Goal: Task Accomplishment & Management: Manage account settings

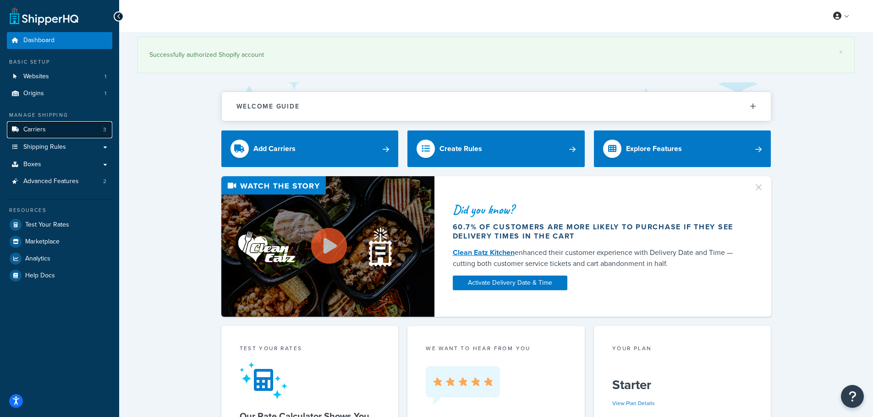
click at [44, 131] on span "Carriers" at bounding box center [34, 130] width 22 height 8
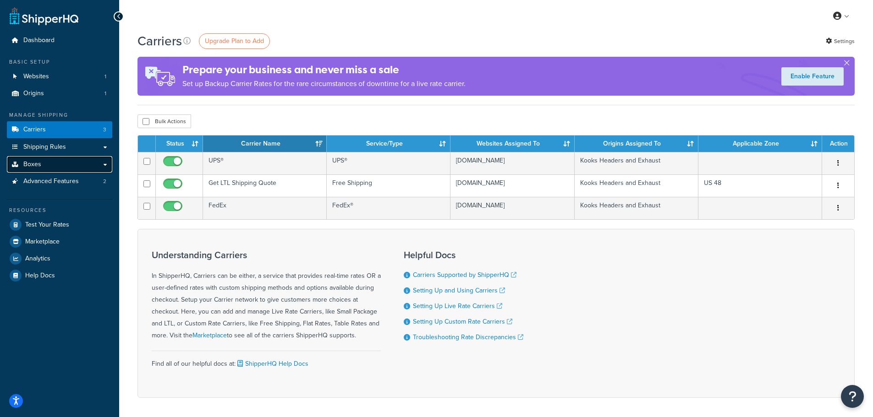
click at [49, 166] on link "Boxes" at bounding box center [59, 164] width 105 height 17
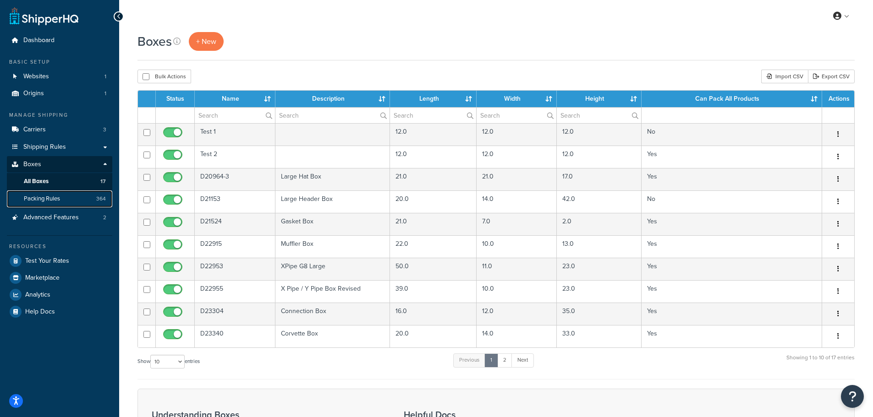
click at [98, 202] on span "364" at bounding box center [101, 199] width 10 height 8
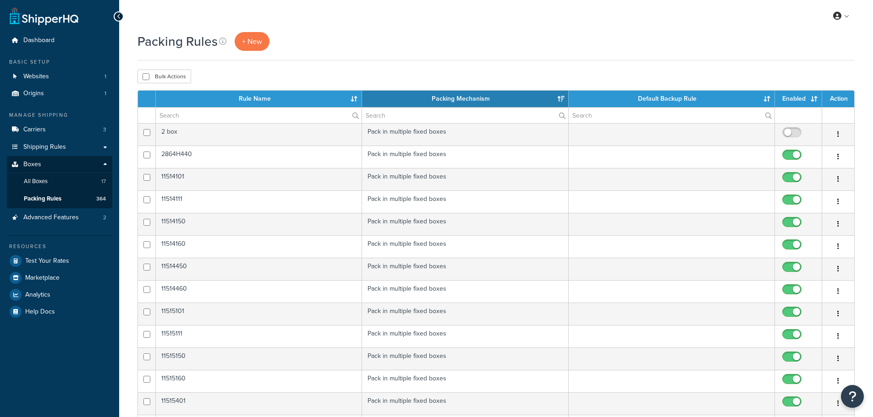
select select "15"
click at [191, 114] on input "text" at bounding box center [259, 116] width 206 height 16
click at [183, 114] on input "text" at bounding box center [259, 116] width 206 height 16
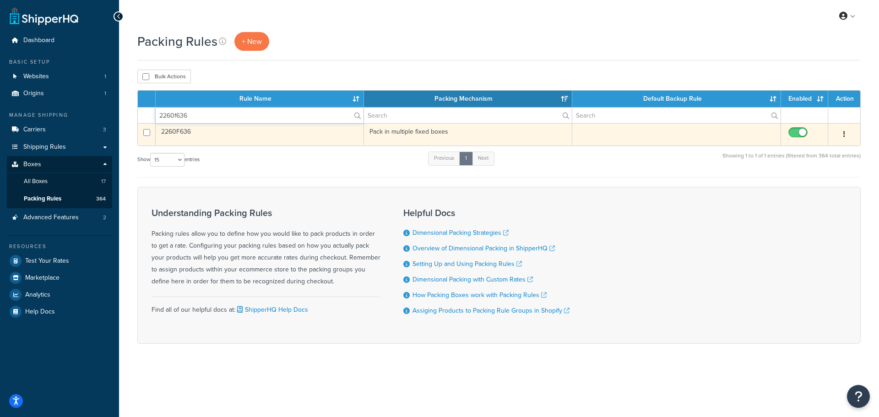
type input "2260f636"
click at [172, 135] on td "2260F636" at bounding box center [260, 134] width 208 height 22
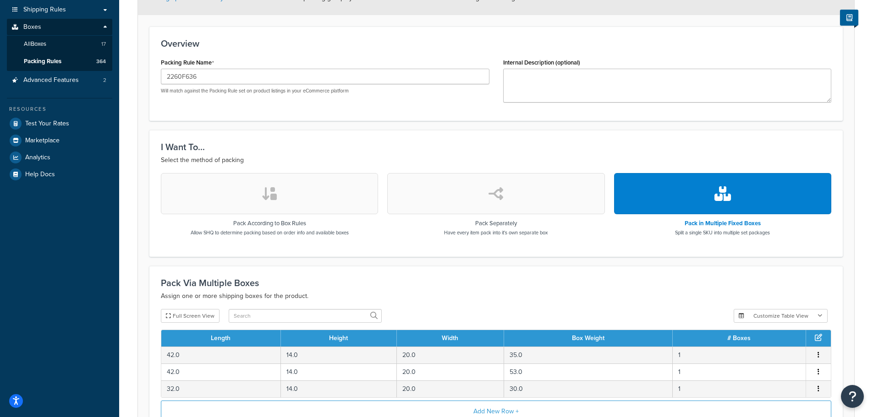
scroll to position [242, 0]
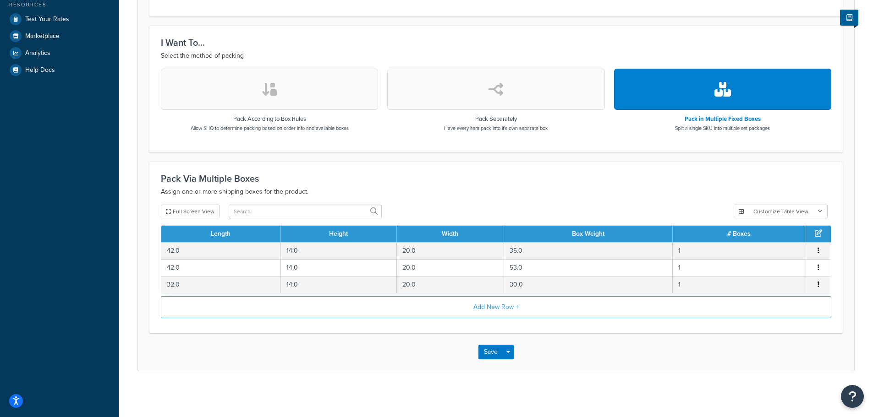
click at [817, 232] on icon at bounding box center [817, 232] width 7 height 7
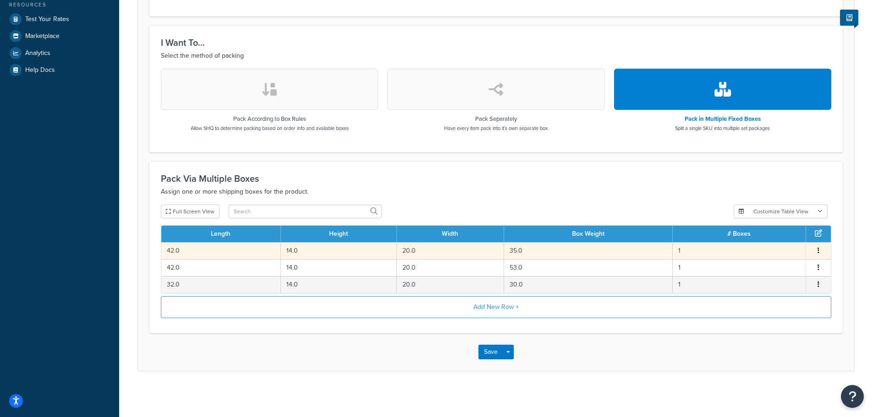
click at [817, 249] on icon "button" at bounding box center [818, 250] width 2 height 6
click at [759, 238] on div "Edit" at bounding box center [771, 241] width 65 height 19
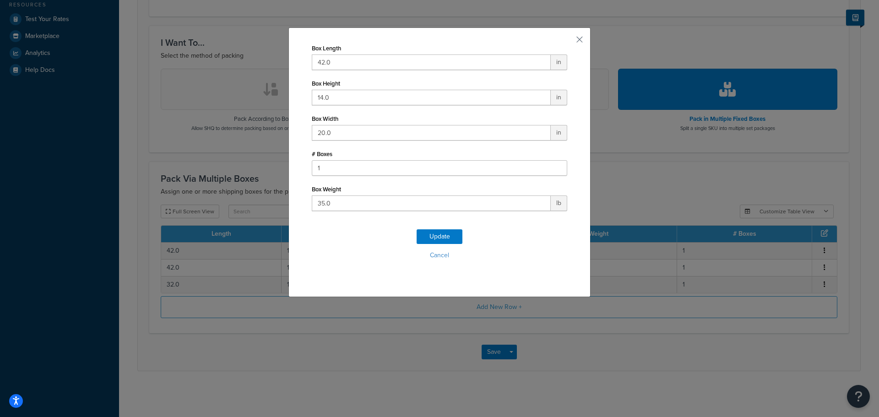
drag, startPoint x: 382, startPoint y: 38, endPoint x: 535, endPoint y: 62, distance: 154.8
click at [484, 55] on div "Box Length 42.0 in Box Height 14.0 in Box Width 20.0 in # Boxes 1 Box Weight 35…" at bounding box center [440, 162] width 302 height 270
click at [568, 42] on button "button" at bounding box center [566, 43] width 2 height 2
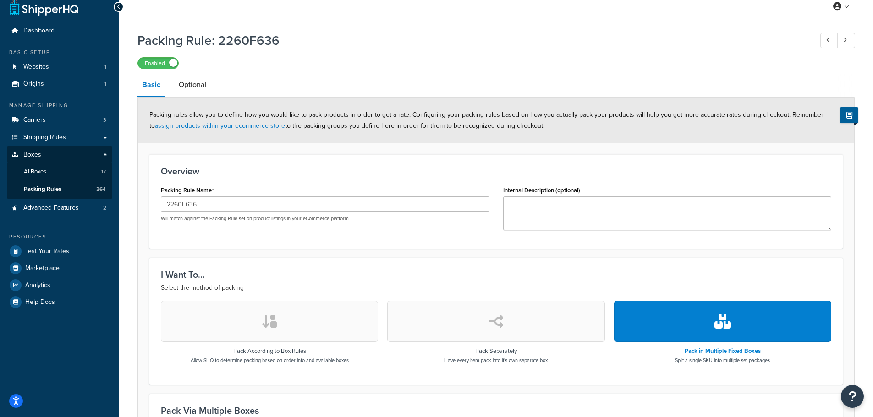
scroll to position [0, 0]
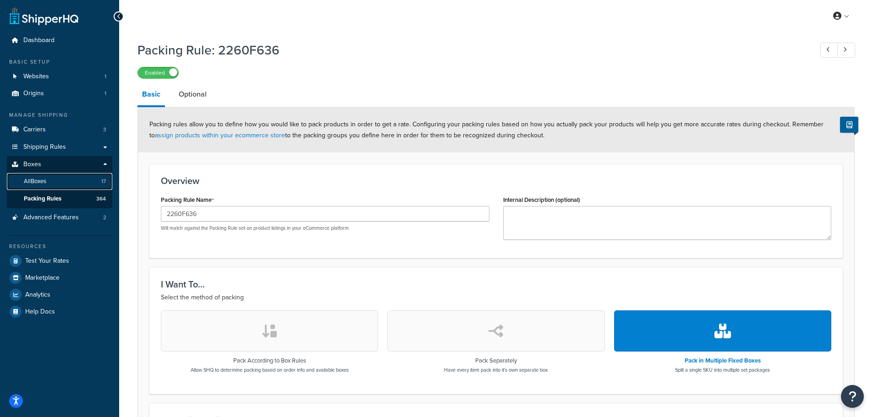
click at [90, 179] on link "All Boxes 17" at bounding box center [59, 181] width 105 height 17
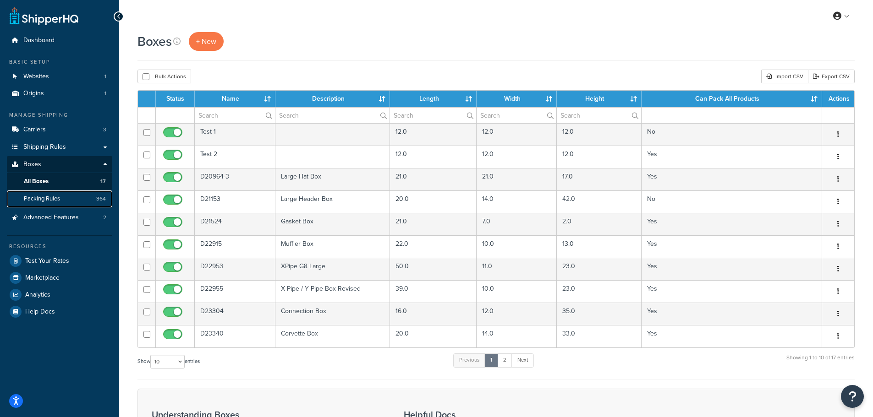
click at [88, 200] on link "Packing Rules 364" at bounding box center [59, 199] width 105 height 17
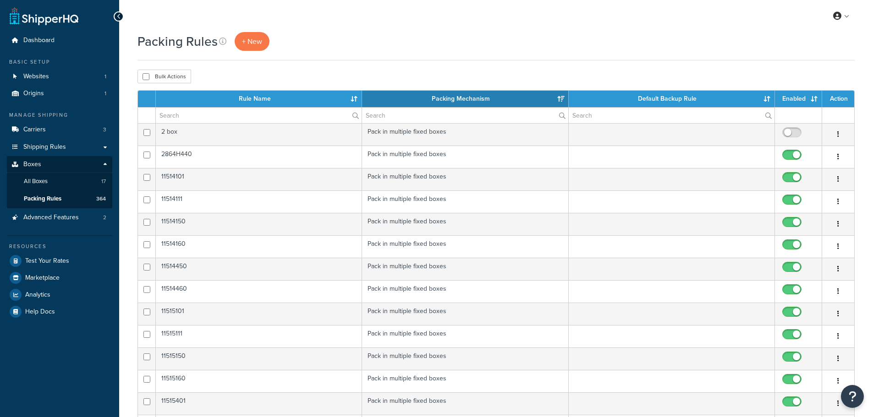
select select "15"
click at [204, 116] on input "text" at bounding box center [259, 116] width 206 height 16
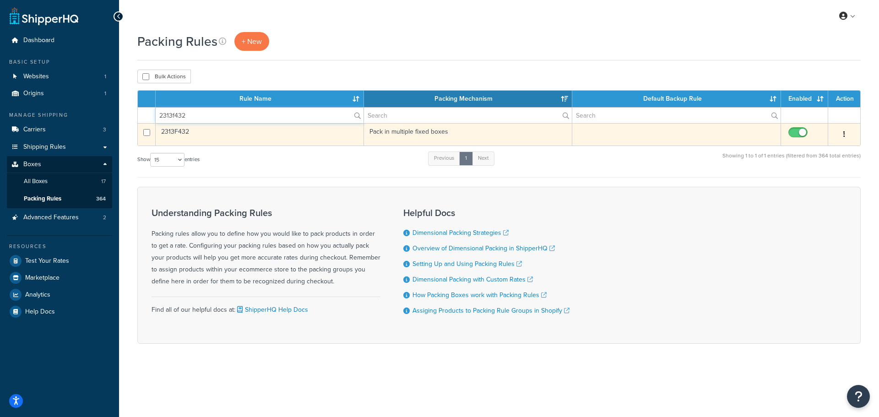
type input "2313f432"
click at [168, 133] on td "2313F432" at bounding box center [260, 134] width 208 height 22
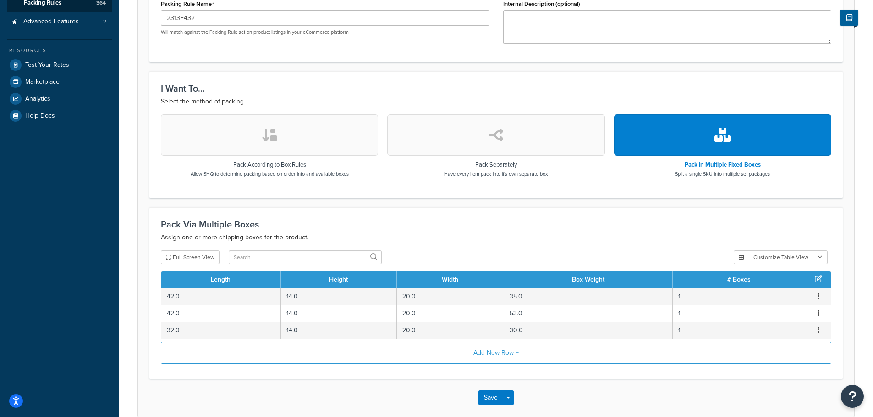
scroll to position [13, 0]
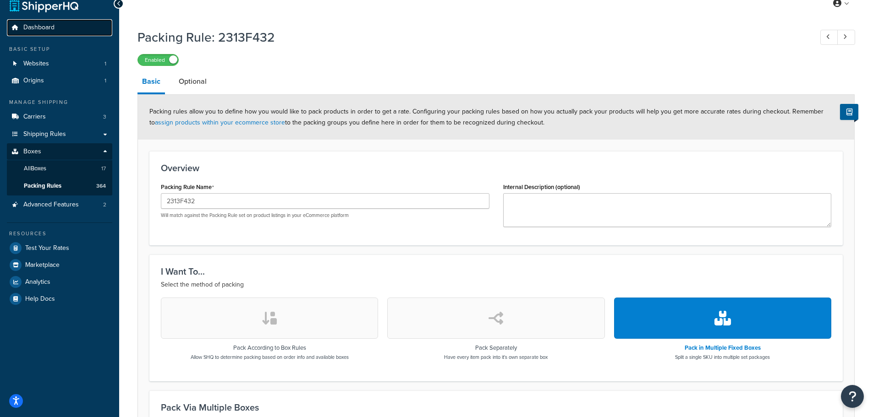
click at [39, 27] on span "Dashboard" at bounding box center [38, 28] width 31 height 8
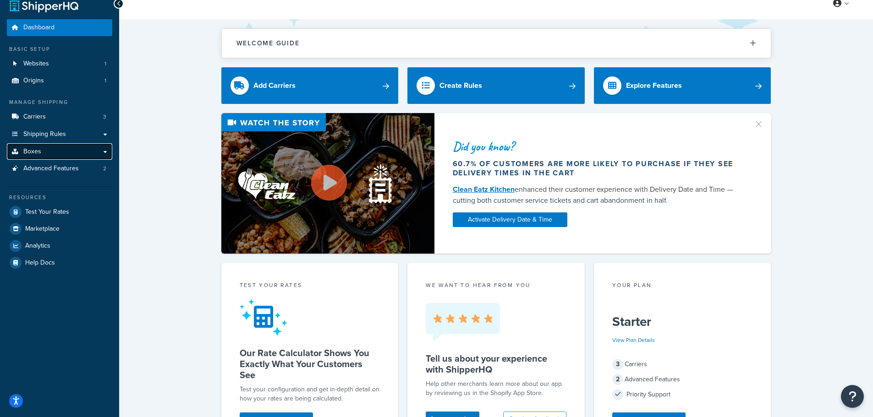
click at [42, 148] on link "Boxes" at bounding box center [59, 151] width 105 height 17
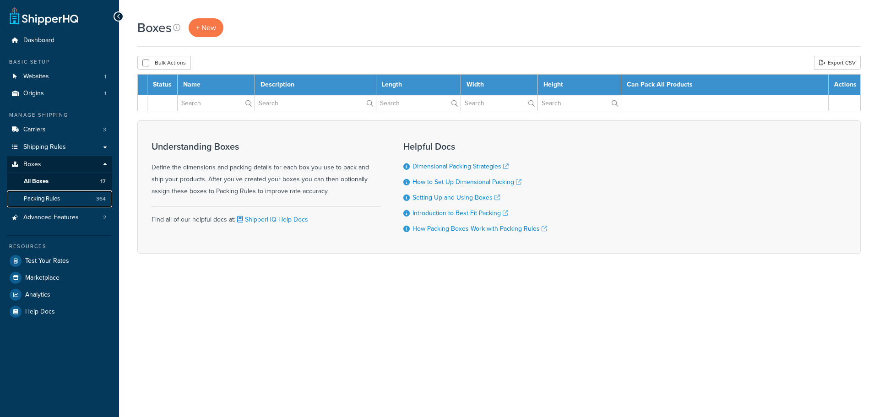
click at [66, 199] on link "Packing Rules 364" at bounding box center [59, 199] width 105 height 17
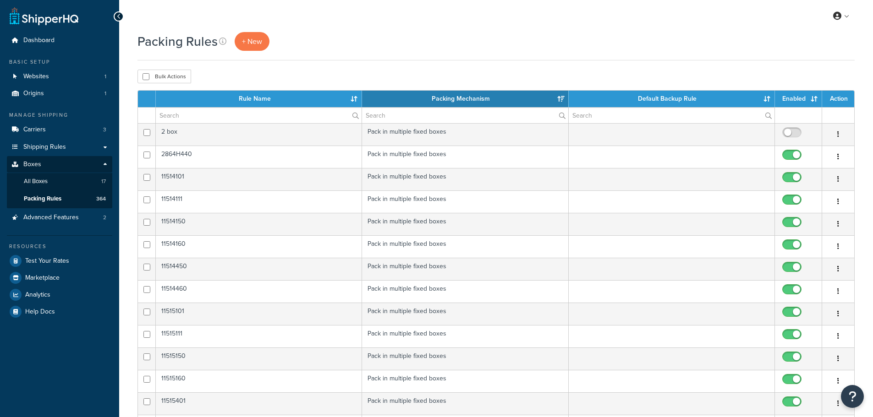
select select "15"
